Goal: Navigation & Orientation: Find specific page/section

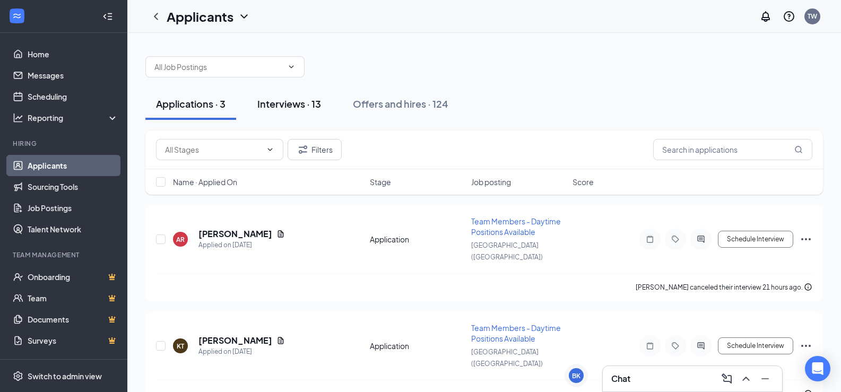
click at [310, 109] on div "Interviews · 13" at bounding box center [289, 103] width 64 height 13
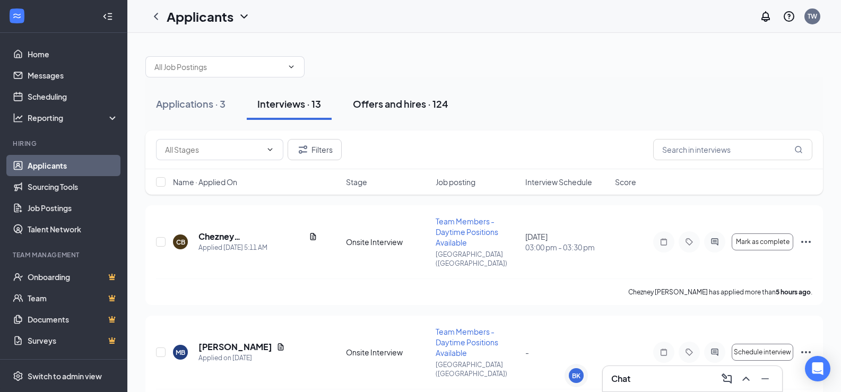
click at [412, 96] on button "Offers and hires · 124" at bounding box center [400, 104] width 117 height 32
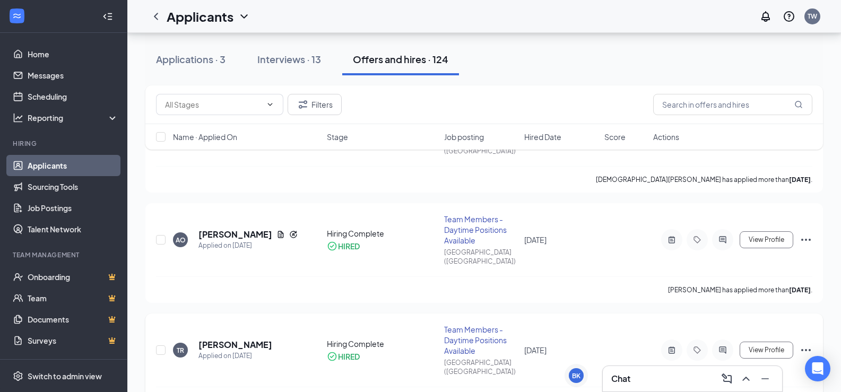
scroll to position [1115, 0]
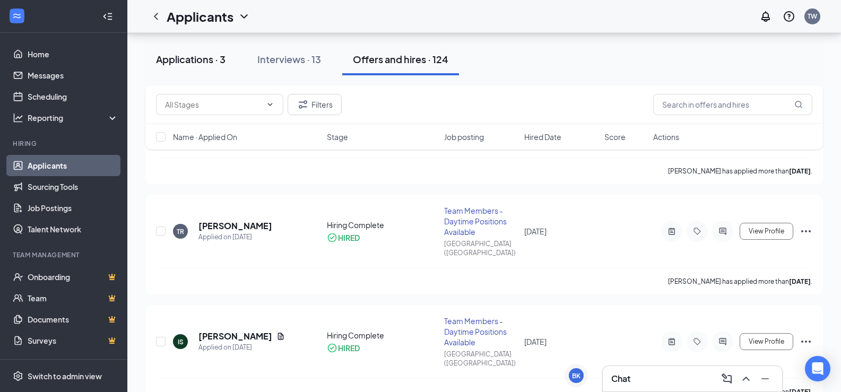
click at [187, 62] on div "Applications · 3" at bounding box center [191, 59] width 70 height 13
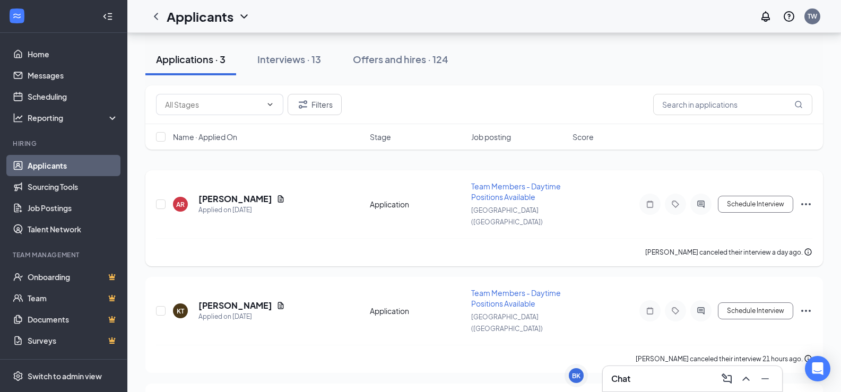
scroll to position [100, 0]
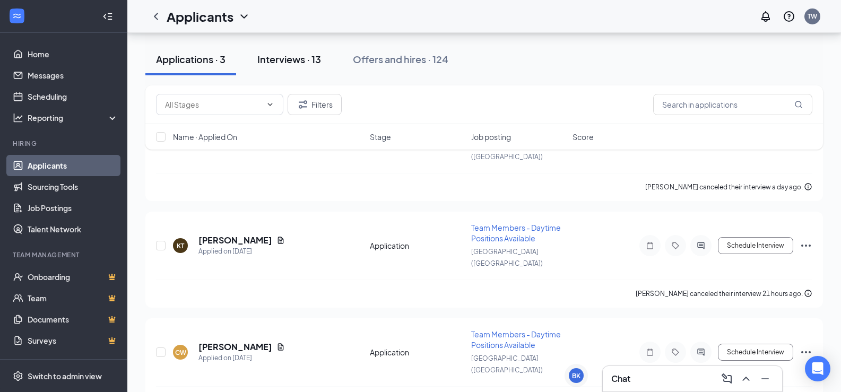
click at [309, 56] on div "Interviews · 13" at bounding box center [289, 59] width 64 height 13
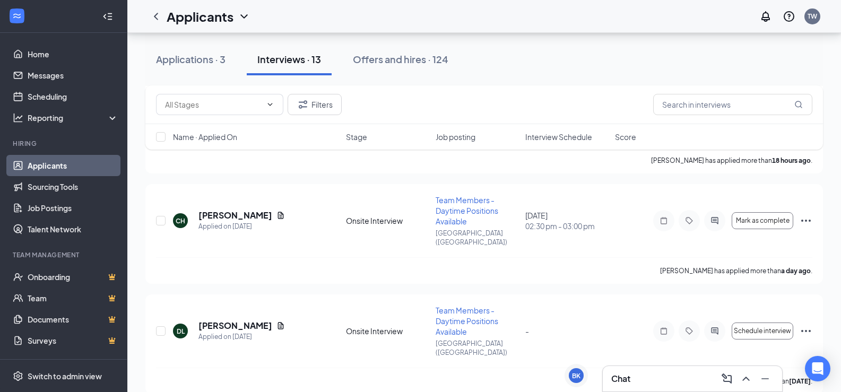
scroll to position [372, 0]
